Goal: Check status: Check status

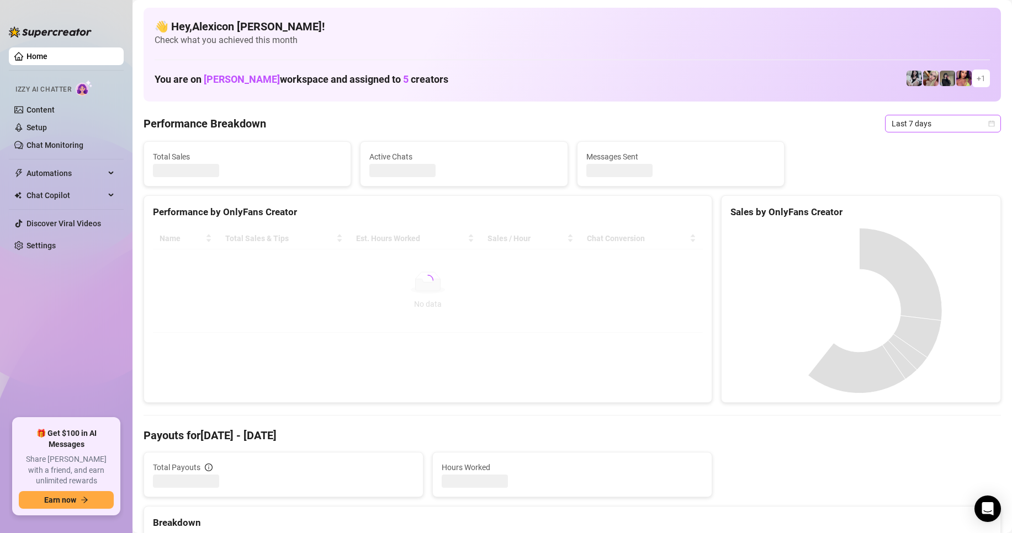
click at [910, 123] on span "Last 7 days" at bounding box center [943, 123] width 103 height 17
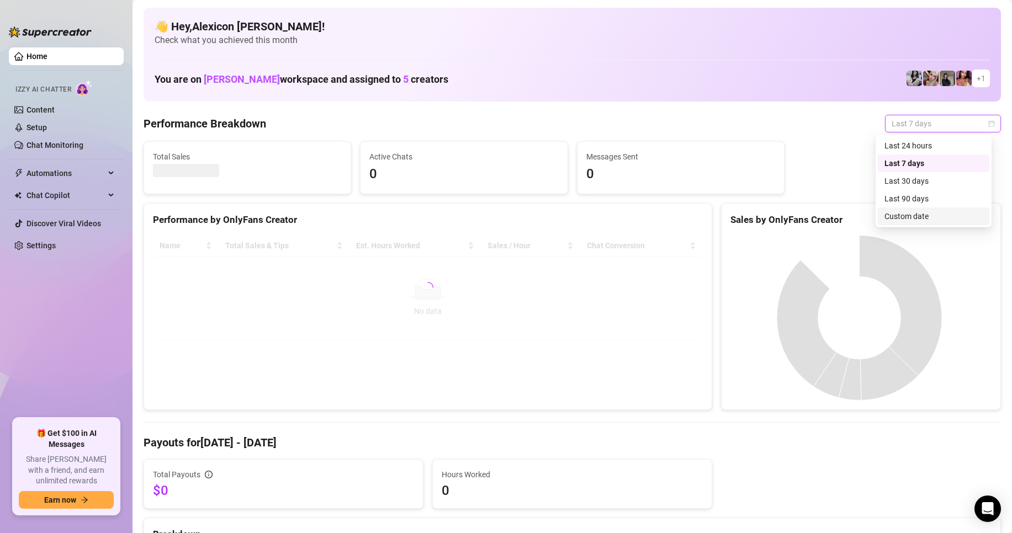
click at [894, 218] on div "Custom date" at bounding box center [934, 216] width 98 height 12
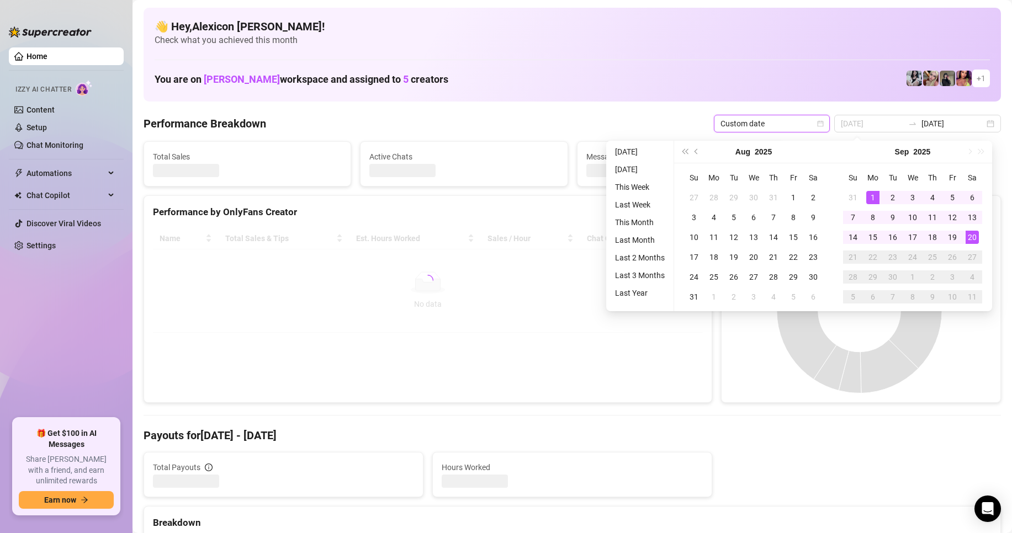
click at [873, 199] on div "1" at bounding box center [872, 197] width 13 height 13
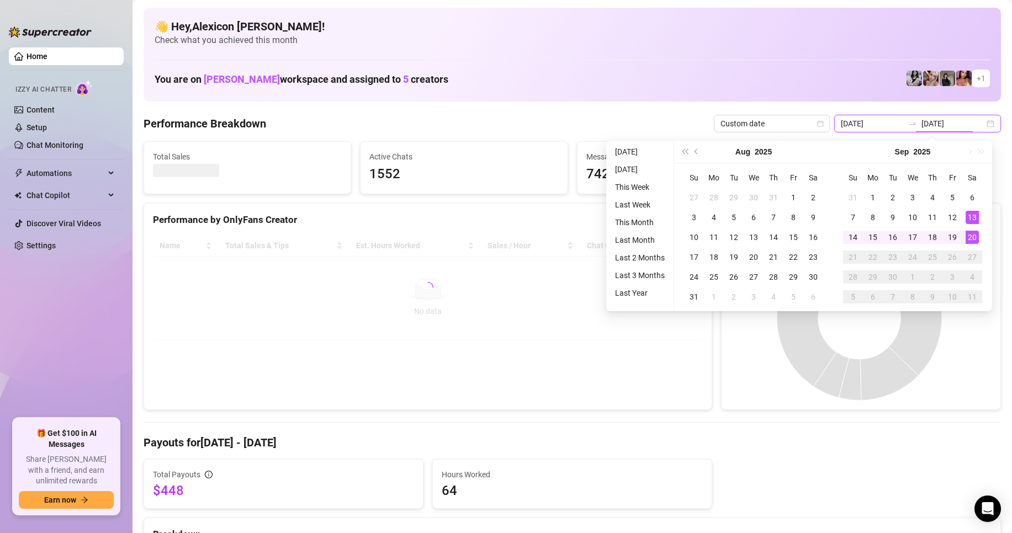
type input "[DATE]"
click at [968, 239] on div "20" at bounding box center [972, 237] width 13 height 13
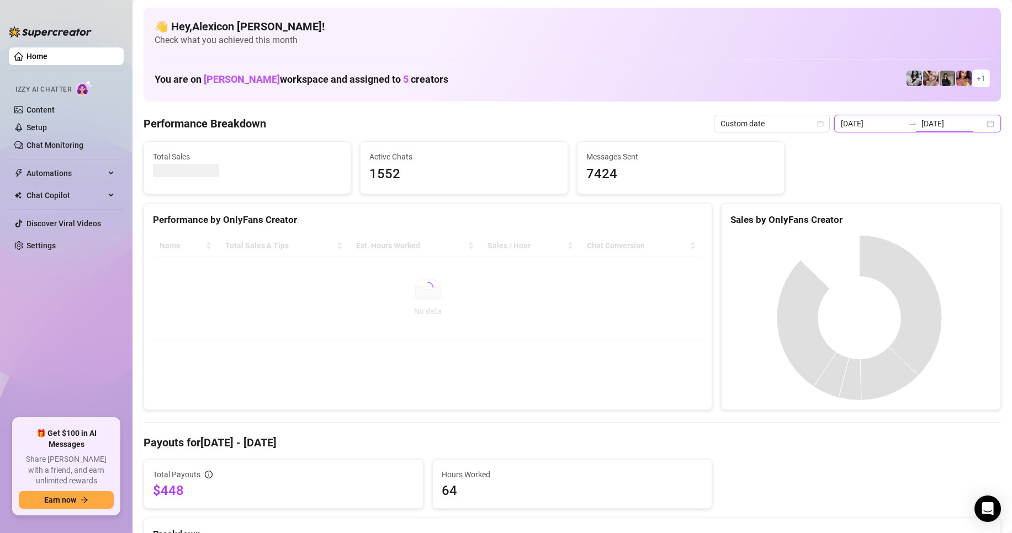
click at [882, 128] on input "[DATE]" at bounding box center [872, 124] width 63 height 12
click at [881, 126] on input "[DATE]" at bounding box center [872, 124] width 63 height 12
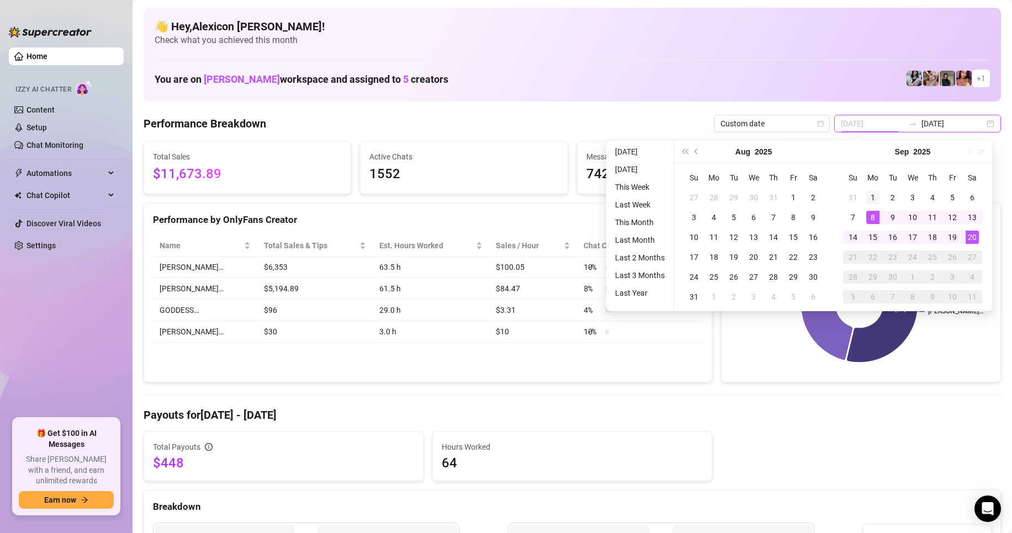
type input "[DATE]"
click at [871, 200] on div "1" at bounding box center [872, 197] width 13 height 13
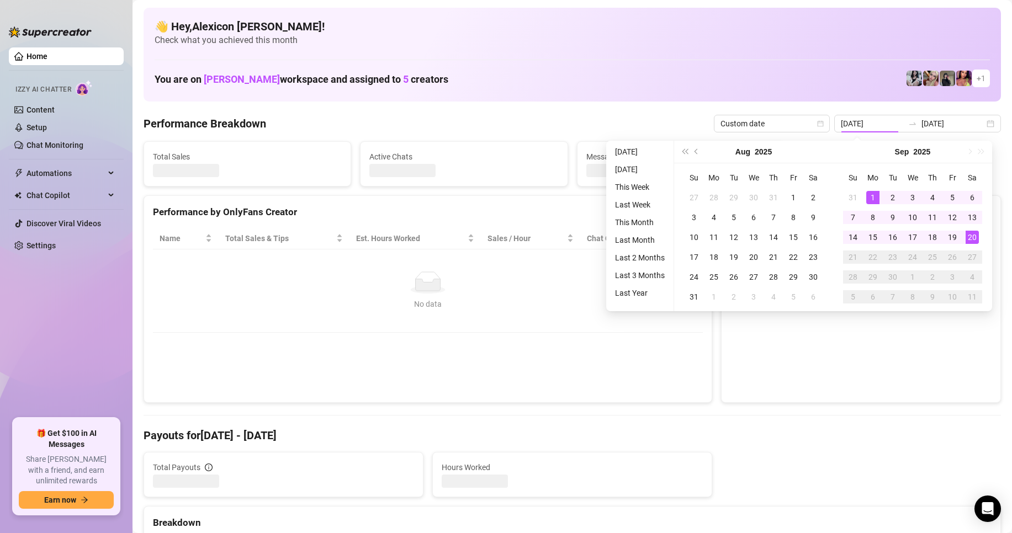
type input "[DATE]"
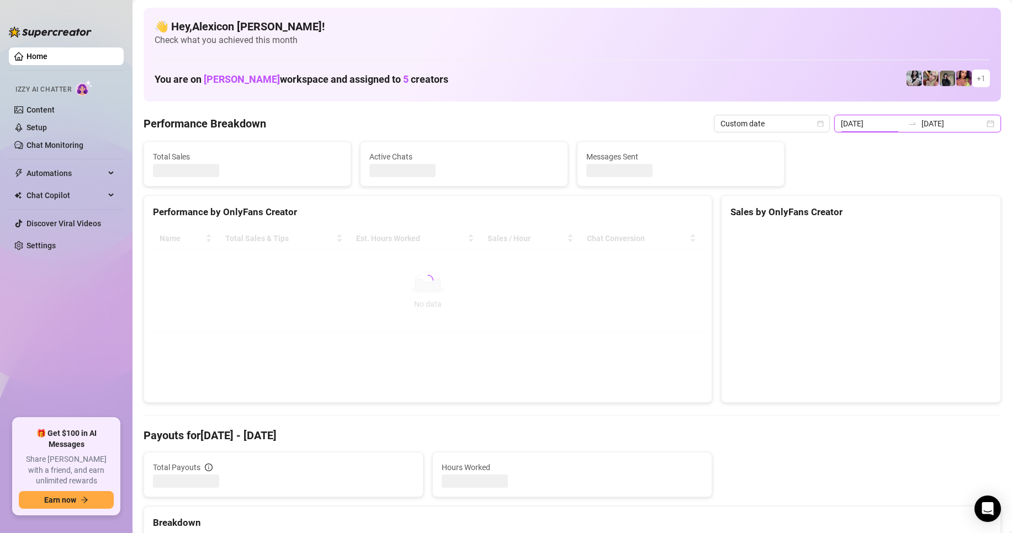
click at [887, 118] on input "[DATE]" at bounding box center [872, 124] width 63 height 12
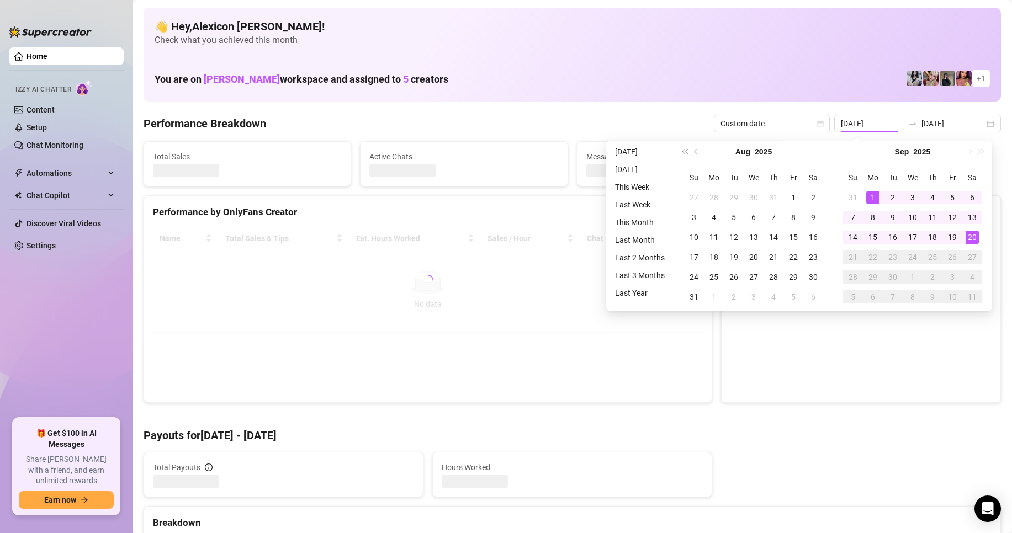
click at [785, 73] on div "You are on [PERSON_NAME] workspace and assigned to 5 creators + 1" at bounding box center [573, 79] width 836 height 24
